Goal: Task Accomplishment & Management: Manage account settings

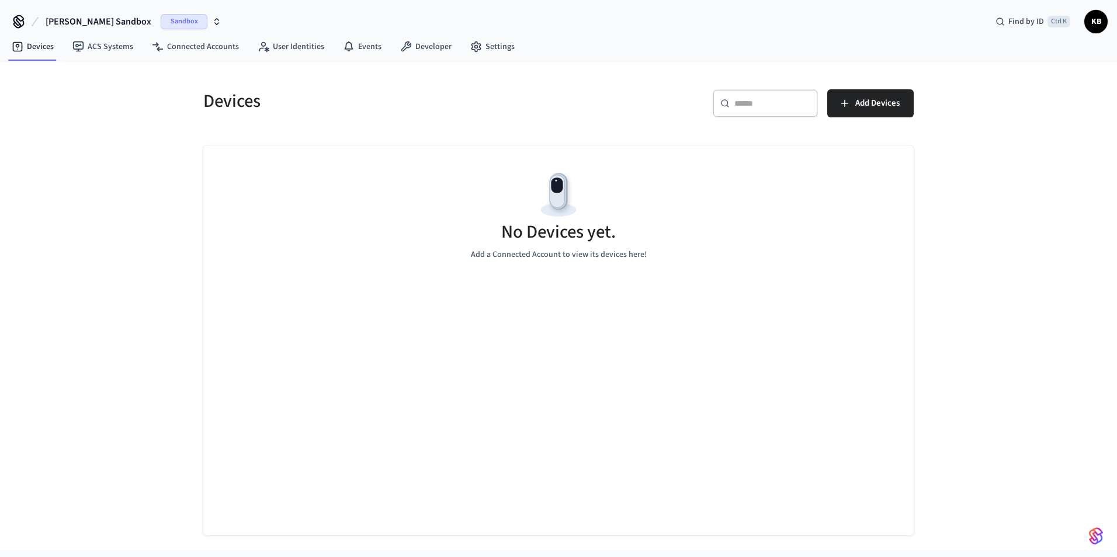
click at [203, 21] on span "Sandbox" at bounding box center [184, 21] width 47 height 15
click at [153, 194] on div "Devices ​ ​ Add Devices No Devices yet. Add a Connected Account to view its dev…" at bounding box center [558, 306] width 1117 height 490
click at [893, 106] on span "Add Devices" at bounding box center [877, 103] width 44 height 15
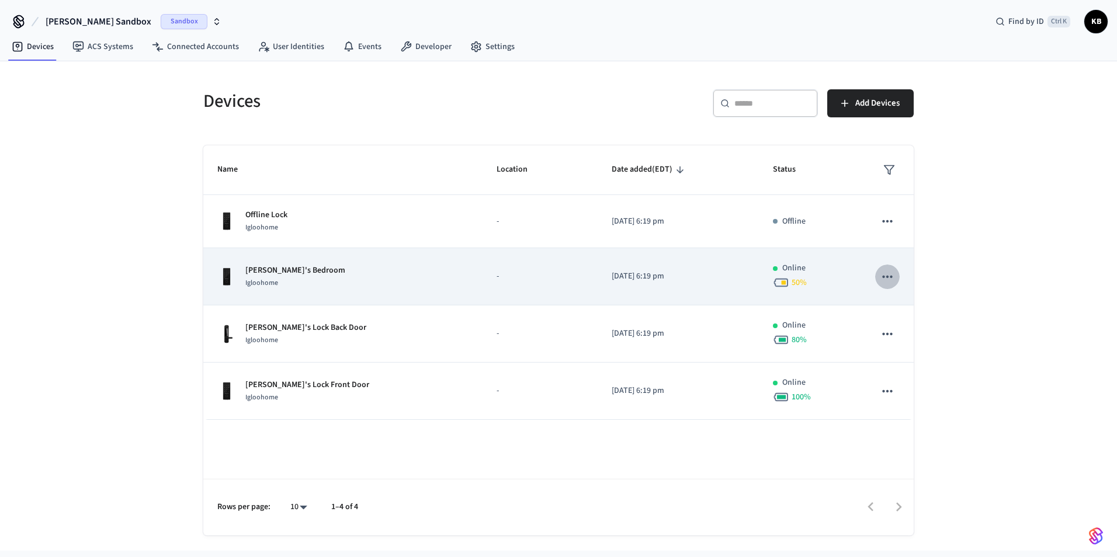
click at [889, 280] on icon "sticky table" at bounding box center [887, 276] width 15 height 15
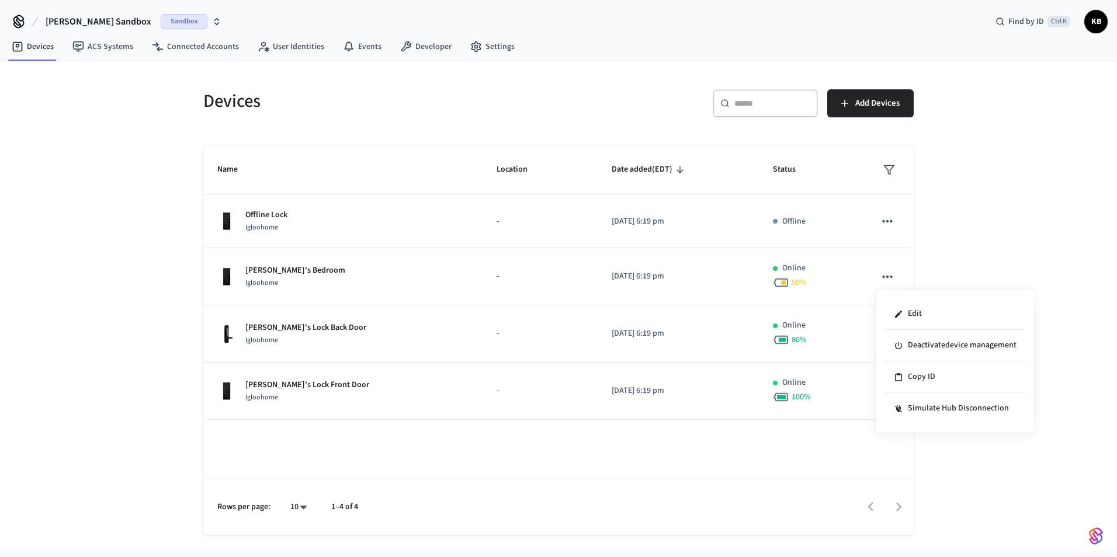
click at [887, 279] on div at bounding box center [558, 278] width 1117 height 557
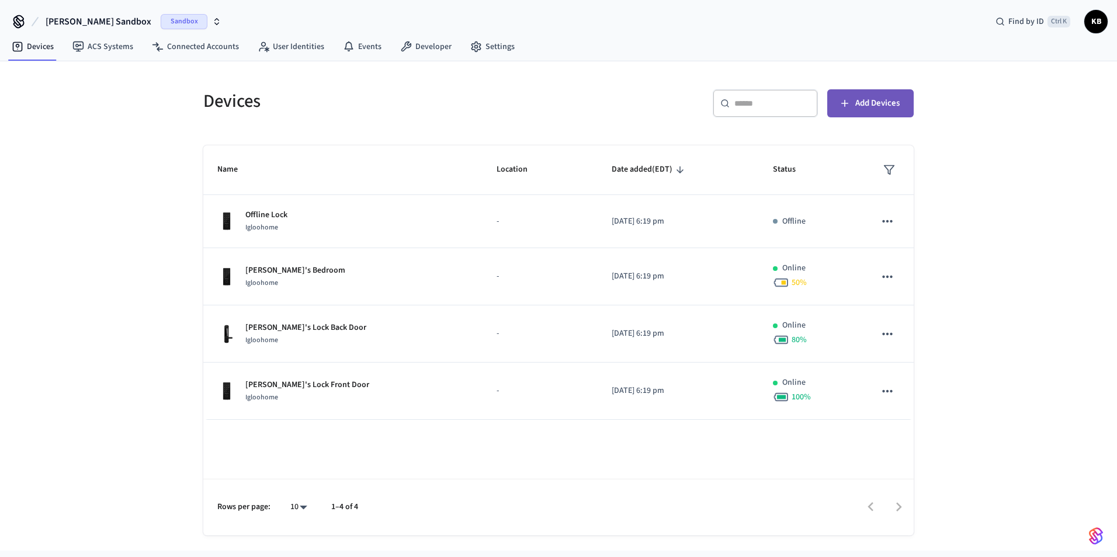
click at [847, 116] on button "Add Devices" at bounding box center [870, 103] width 86 height 28
click at [790, 100] on input "text" at bounding box center [773, 104] width 76 height 12
click at [684, 82] on div "​ ​ Add Devices" at bounding box center [733, 100] width 362 height 51
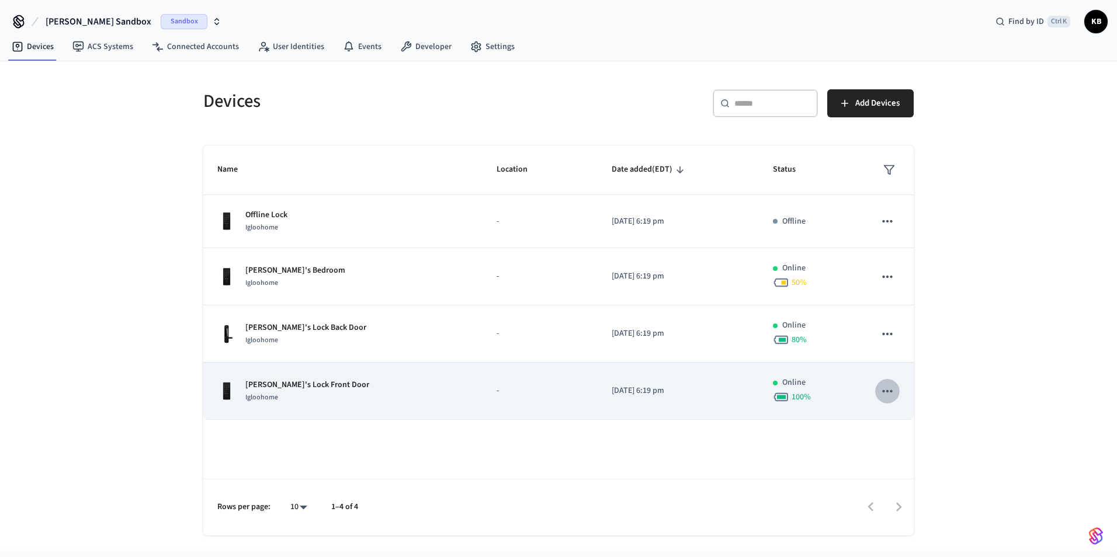
click at [885, 392] on icon "sticky table" at bounding box center [887, 391] width 15 height 15
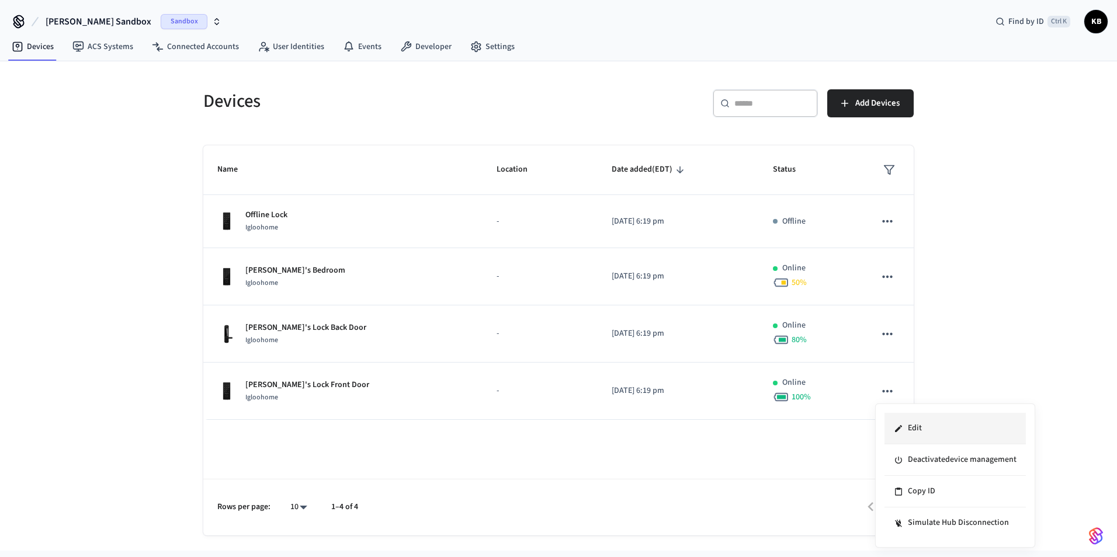
click at [915, 423] on li "Edit" at bounding box center [955, 429] width 141 height 32
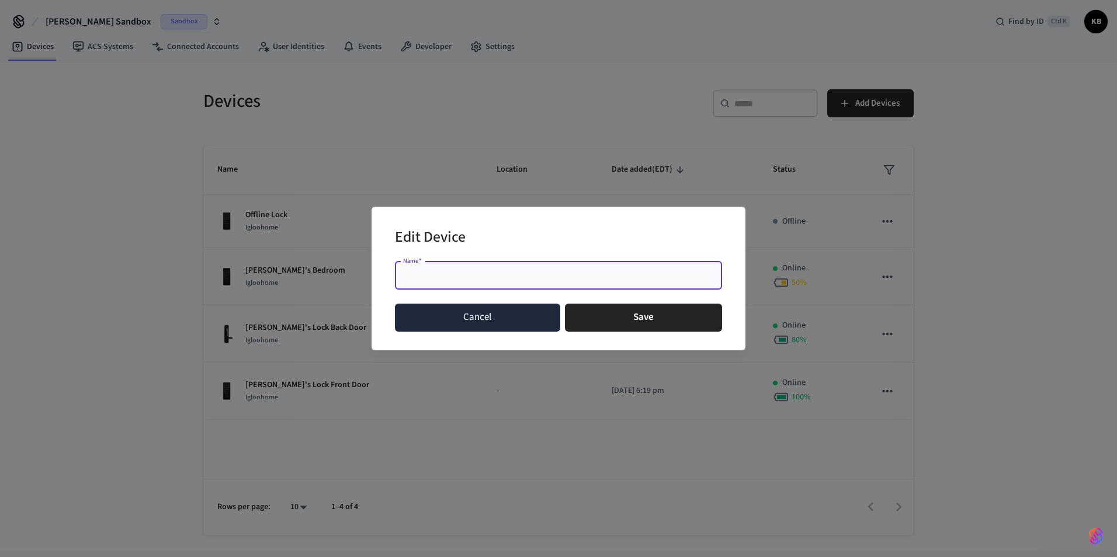
click at [489, 309] on button "Cancel" at bounding box center [477, 318] width 165 height 28
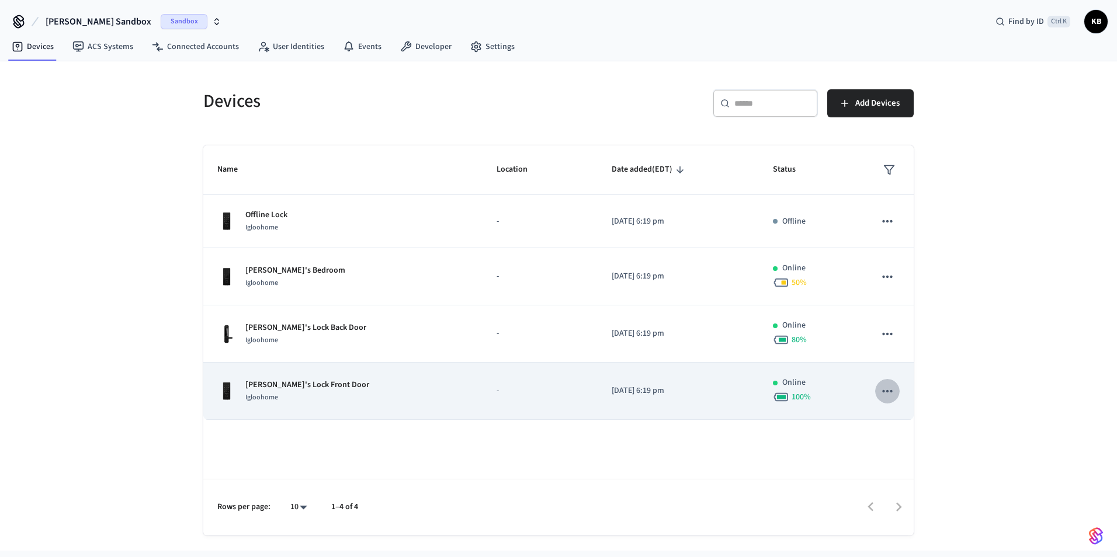
click at [898, 384] on button "sticky table" at bounding box center [887, 391] width 25 height 25
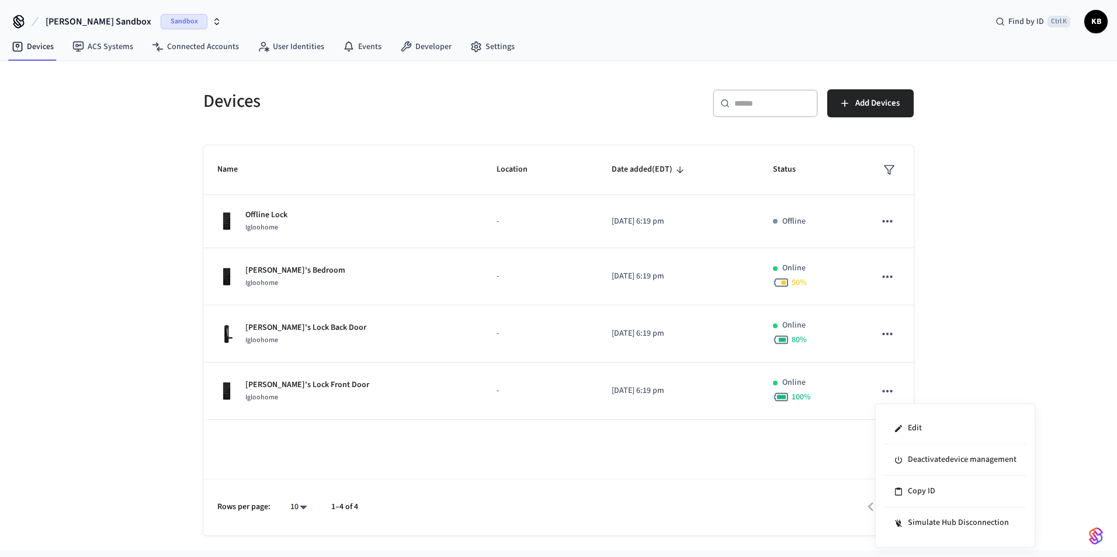
click at [965, 297] on div at bounding box center [558, 278] width 1117 height 557
click at [768, 112] on div "​ ​" at bounding box center [765, 103] width 105 height 28
click at [698, 84] on div "​ ​ Add Devices" at bounding box center [733, 100] width 362 height 51
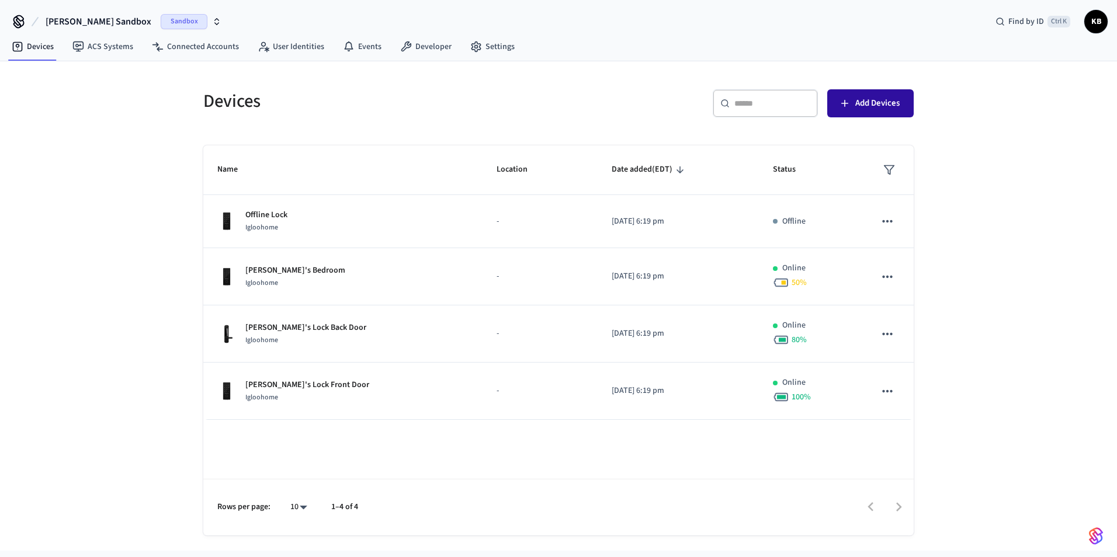
click at [858, 105] on span "Add Devices" at bounding box center [877, 103] width 44 height 15
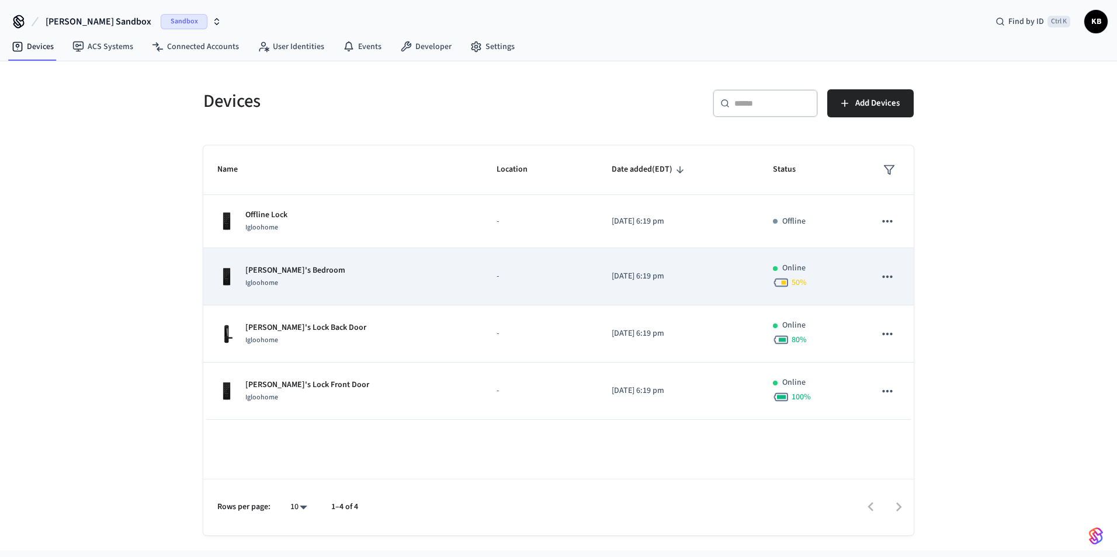
click at [889, 280] on icon "sticky table" at bounding box center [887, 276] width 15 height 15
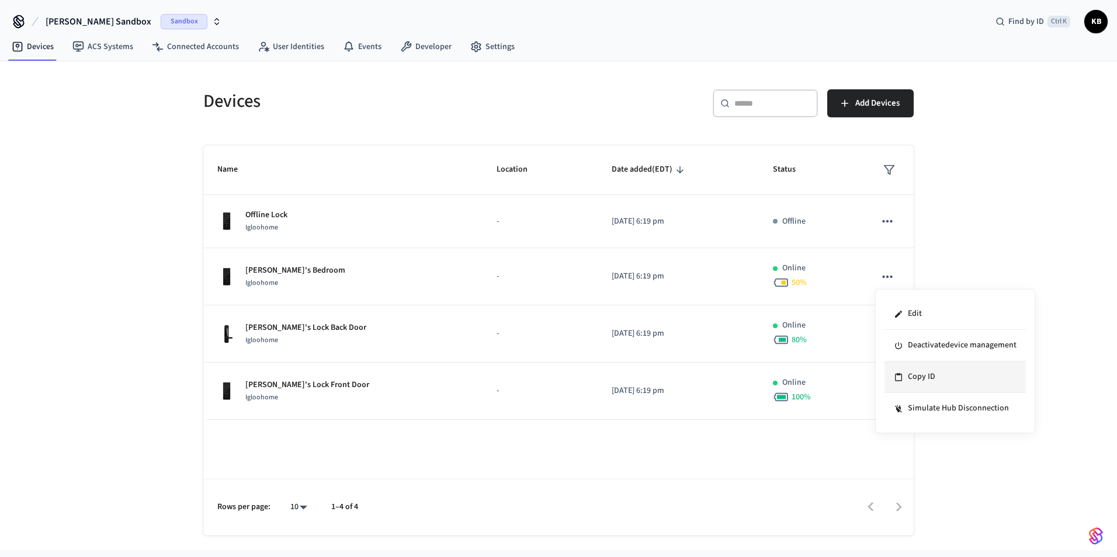
click at [924, 380] on li "Copy ID" at bounding box center [955, 378] width 141 height 32
